Goal: Check status

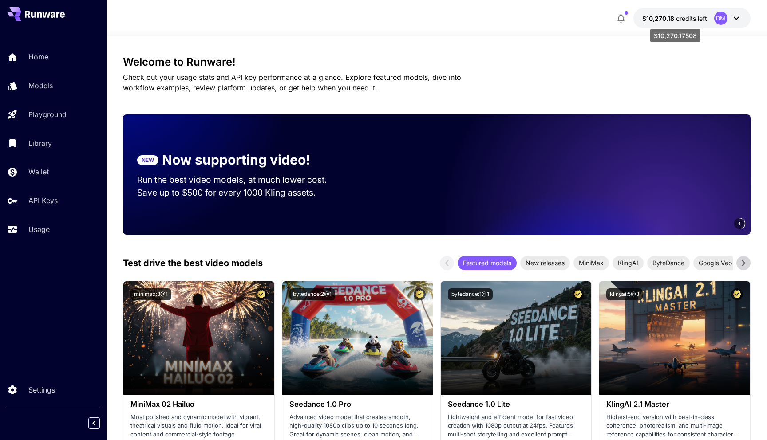
click at [657, 19] on span "$10,270.18" at bounding box center [659, 19] width 34 height 8
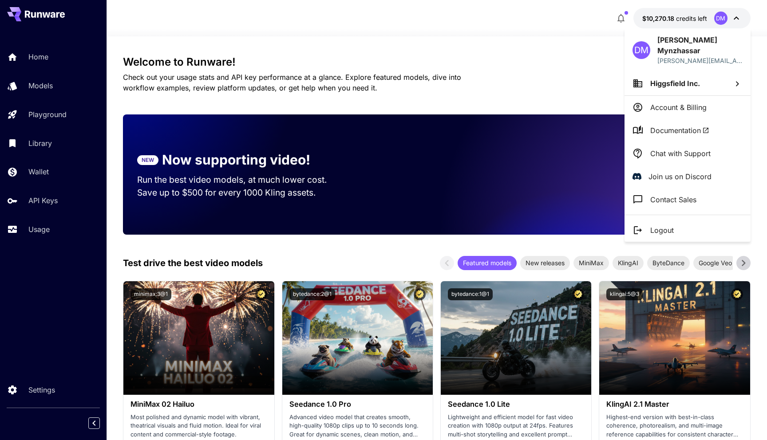
click at [657, 19] on div at bounding box center [383, 220] width 767 height 440
